Goal: Find specific page/section: Find specific page/section

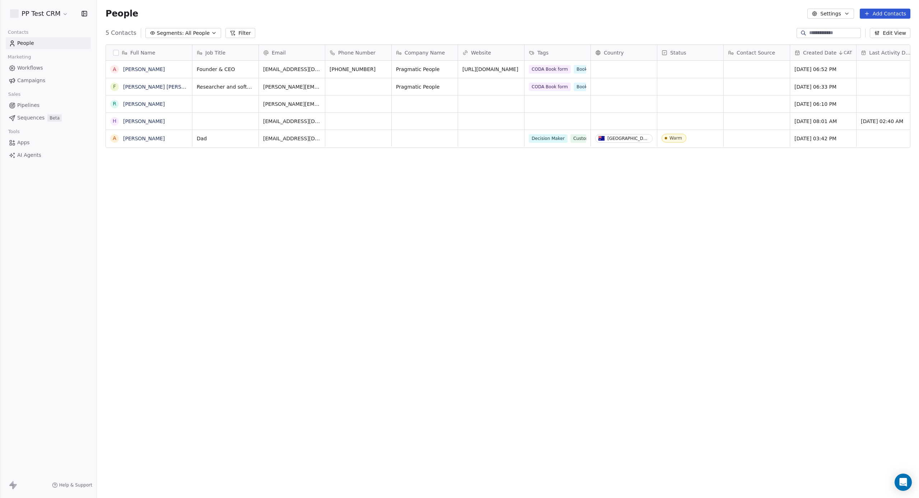
scroll to position [438, 822]
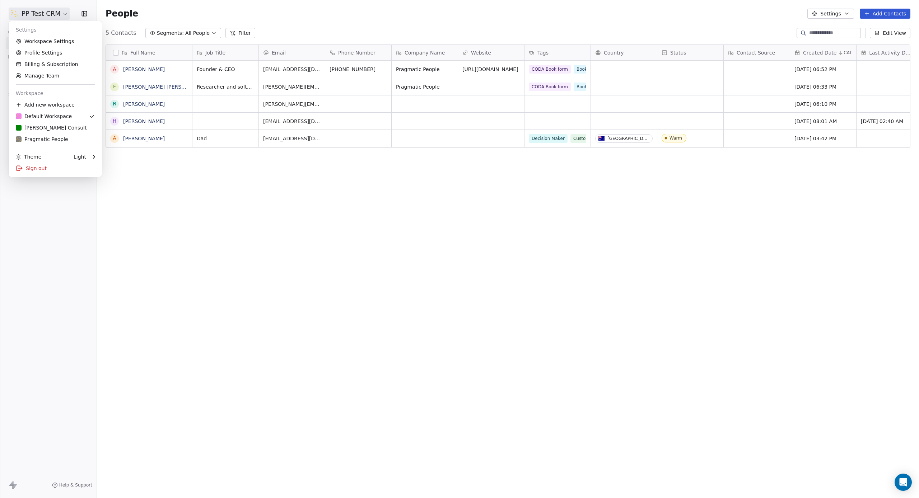
click at [35, 14] on html "PP Test CRM Contacts People Marketing Workflows Campaigns Sales Pipelines Seque…" at bounding box center [459, 249] width 919 height 498
click at [44, 131] on div "[PERSON_NAME] Consult" at bounding box center [51, 127] width 71 height 7
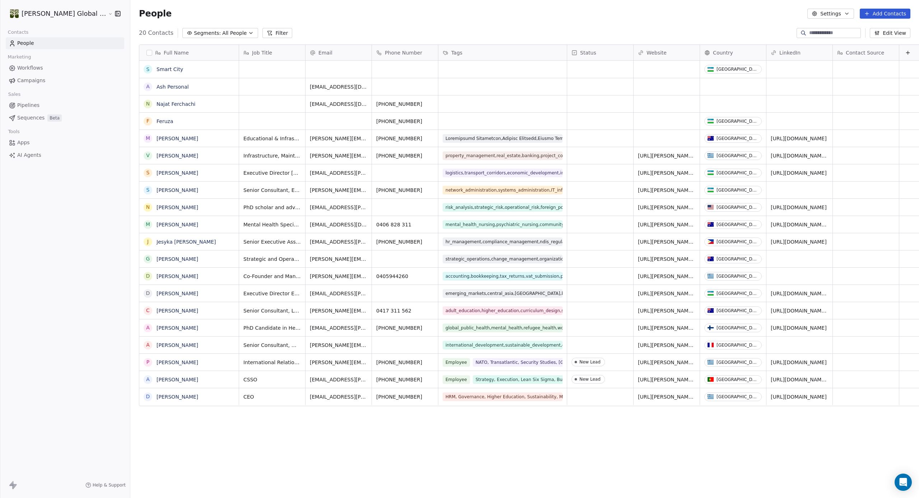
scroll to position [438, 817]
click at [156, 69] on link "Smart City" at bounding box center [169, 69] width 27 height 6
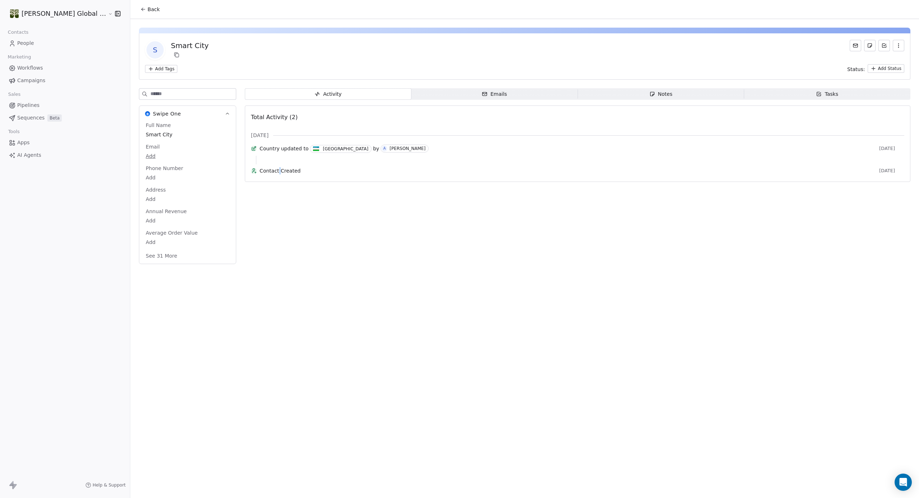
click at [259, 174] on span "Contact Created" at bounding box center [567, 170] width 616 height 7
click at [277, 174] on span "Contact Created" at bounding box center [567, 170] width 616 height 7
click at [147, 11] on span "Back" at bounding box center [153, 9] width 12 height 7
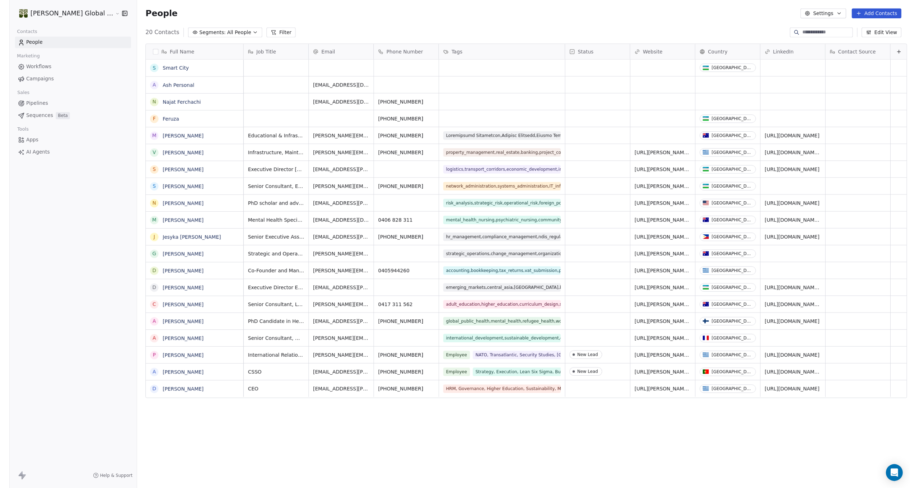
scroll to position [438, 817]
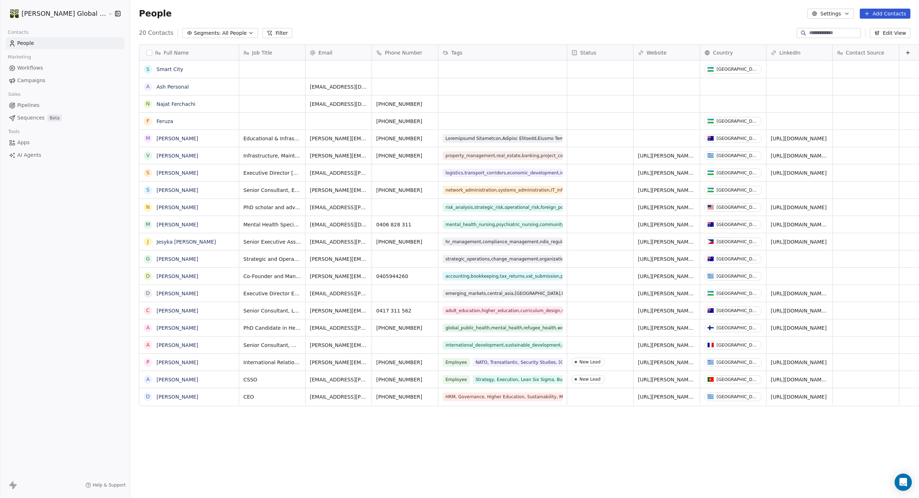
click at [21, 104] on span "Pipelines" at bounding box center [28, 106] width 22 height 8
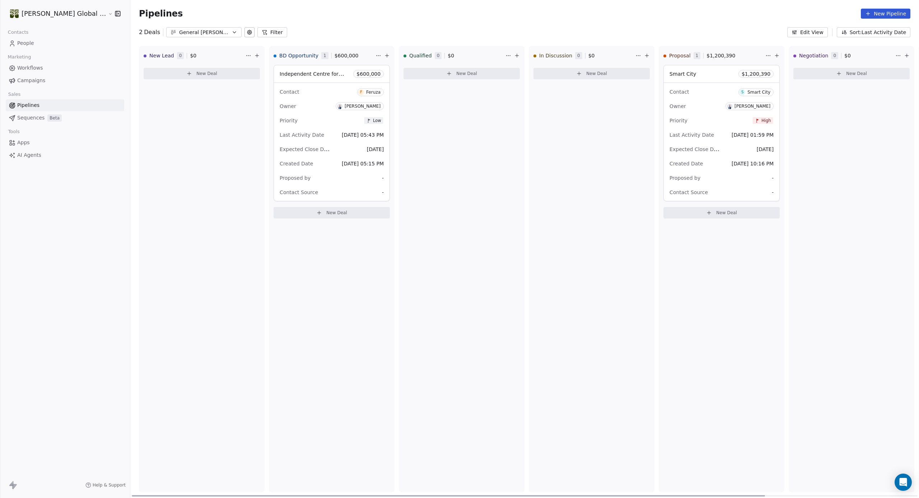
click at [292, 72] on span "Independent Centre for Assessment ([PERSON_NAME] & Mahorat and Management Partn…" at bounding box center [400, 73] width 241 height 7
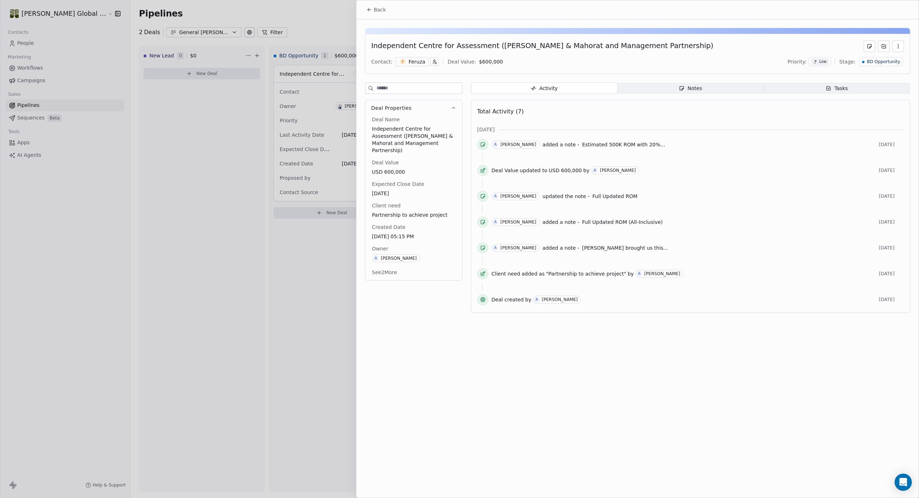
click at [274, 272] on div at bounding box center [459, 249] width 919 height 498
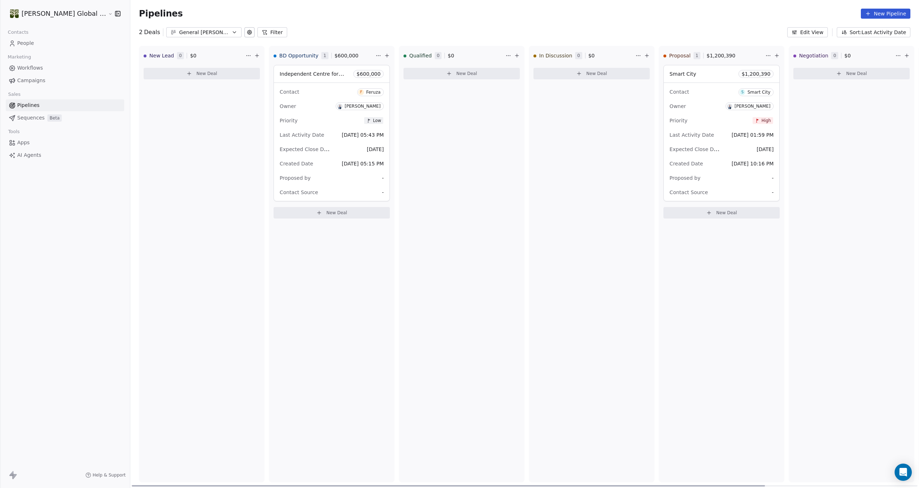
click at [771, 179] on span "-" at bounding box center [772, 177] width 2 height 7
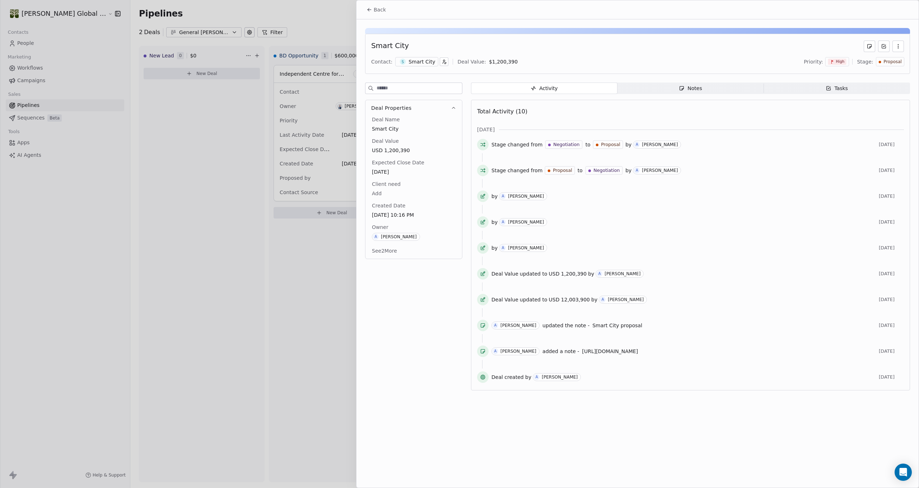
click at [393, 252] on button "See 2 More" at bounding box center [384, 250] width 34 height 13
click at [375, 8] on span "Back" at bounding box center [380, 9] width 12 height 7
